Goal: Information Seeking & Learning: Find specific fact

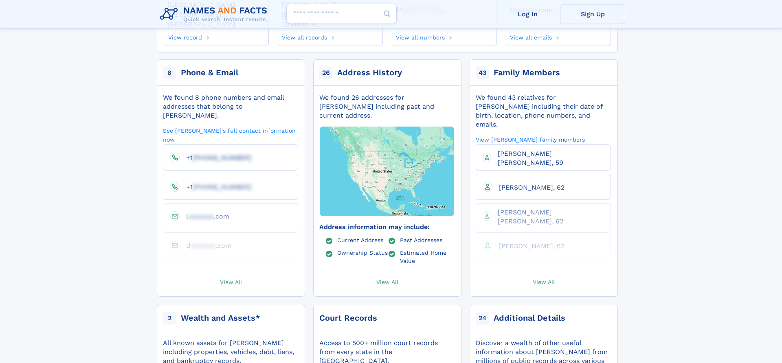
scroll to position [150, 0]
click at [542, 277] on span "View All" at bounding box center [544, 280] width 22 height 7
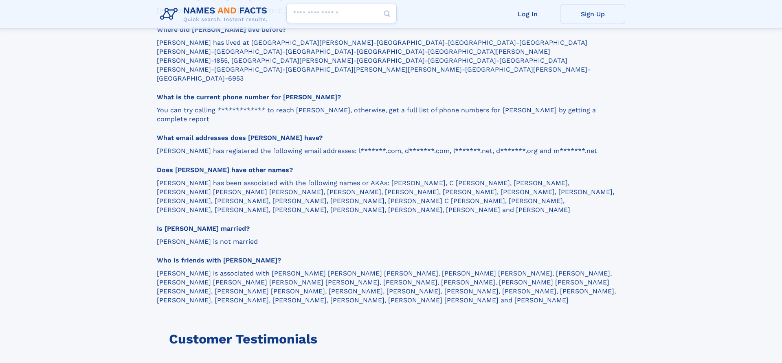
scroll to position [1021, 0]
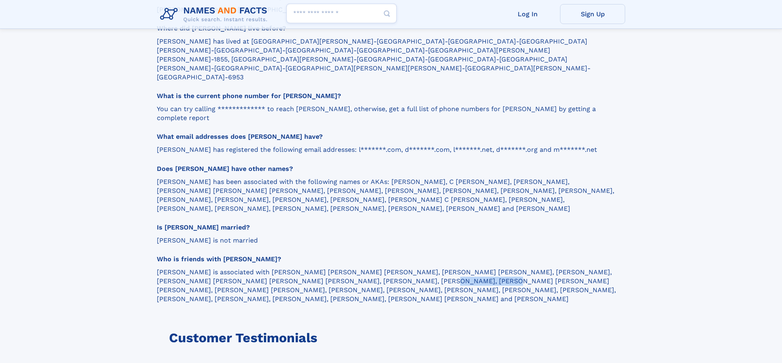
drag, startPoint x: 283, startPoint y: 228, endPoint x: 336, endPoint y: 231, distance: 53.0
click at [336, 268] on p "[PERSON_NAME] is associated with [PERSON_NAME] [PERSON_NAME] [PERSON_NAME], [PE…" at bounding box center [387, 286] width 461 height 36
copy p "[PERSON_NAME]"
click at [358, 196] on section "**********" at bounding box center [387, 74] width 461 height 462
